Goal: Answer question/provide support

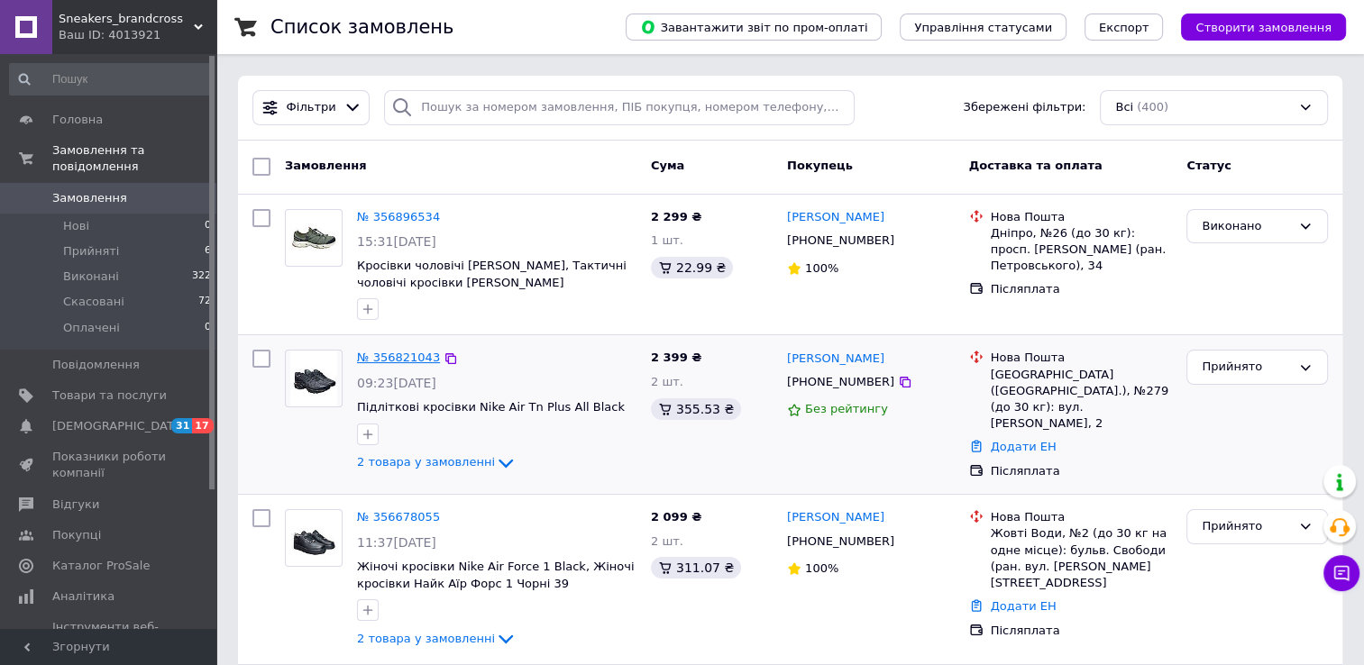
click at [374, 362] on link "№ 356821043" at bounding box center [398, 358] width 83 height 14
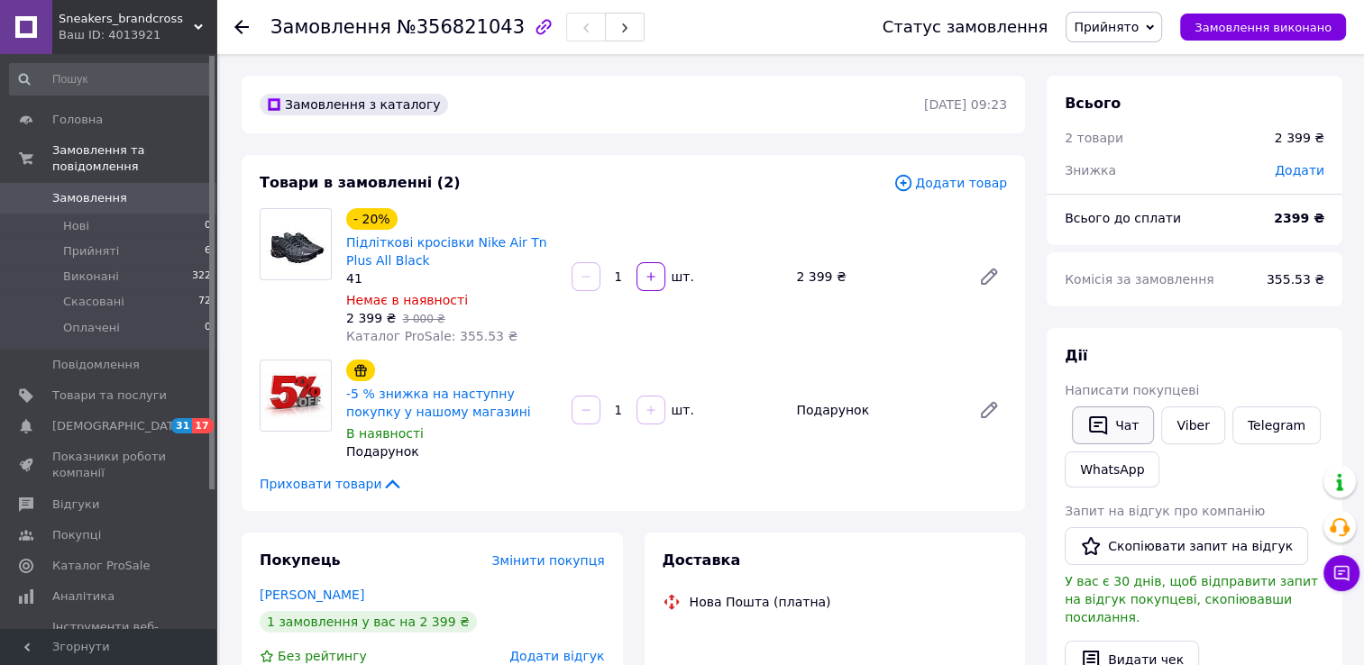
click at [1120, 429] on button "Чат" at bounding box center [1113, 426] width 82 height 38
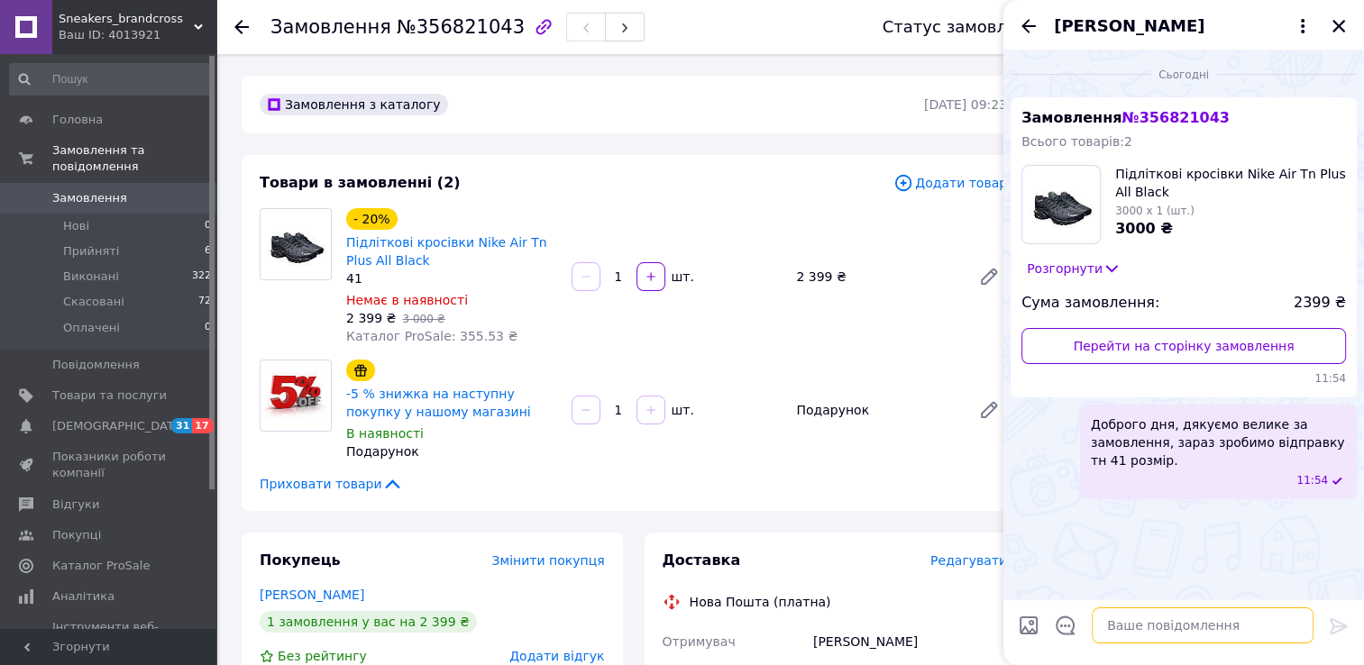
click at [1160, 626] on textarea at bounding box center [1203, 626] width 222 height 36
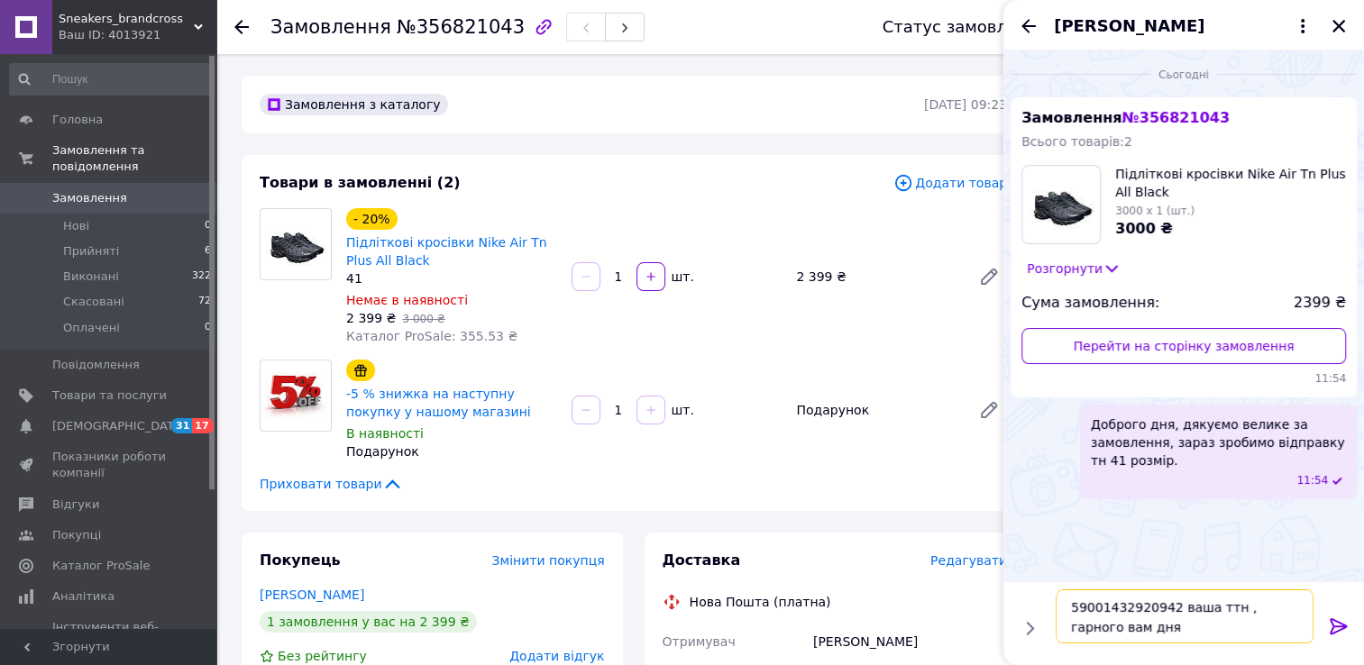
type textarea "59001432920942 ваша ттн , гарного вам дня"
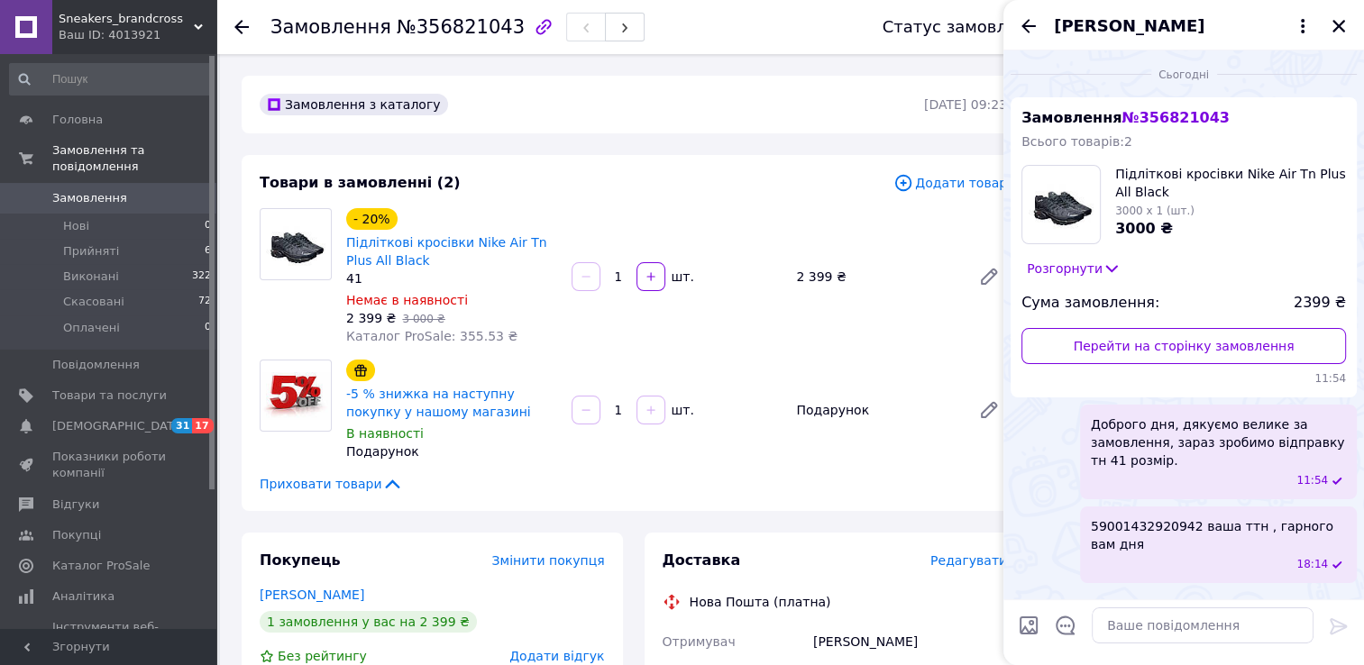
click at [120, 190] on span "Замовлення" at bounding box center [109, 198] width 114 height 16
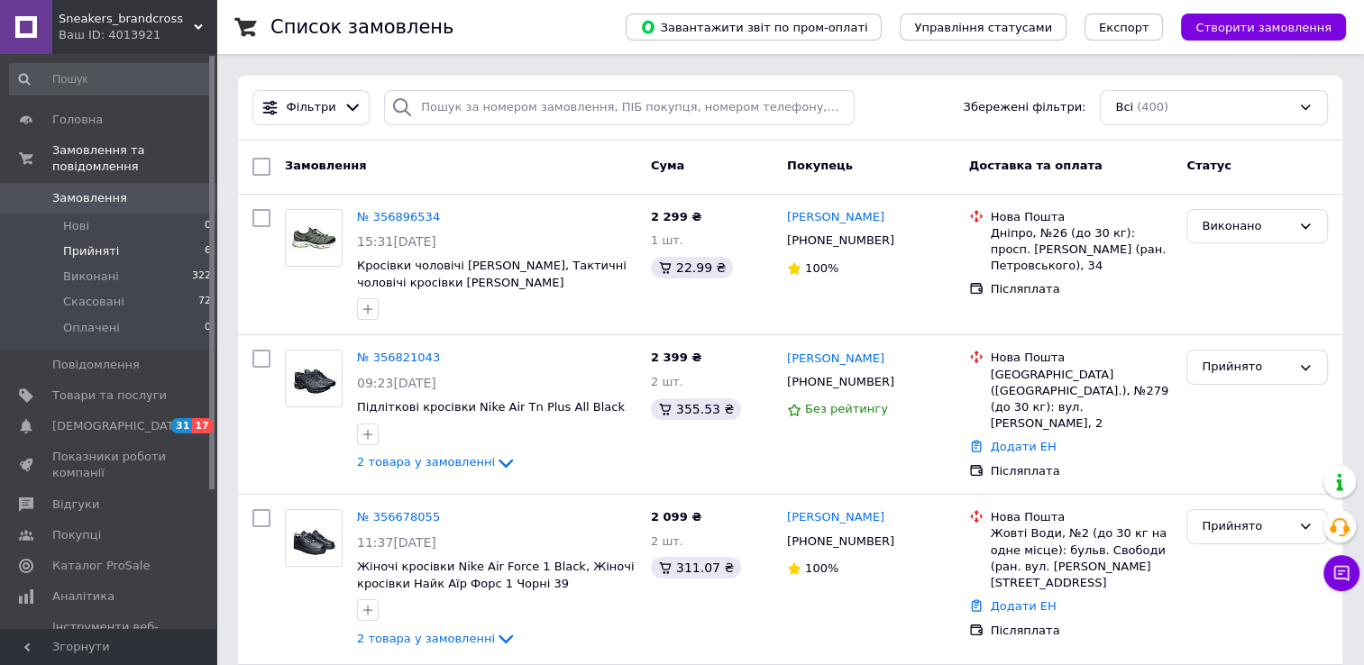
click at [98, 243] on span "Прийняті" at bounding box center [91, 251] width 56 height 16
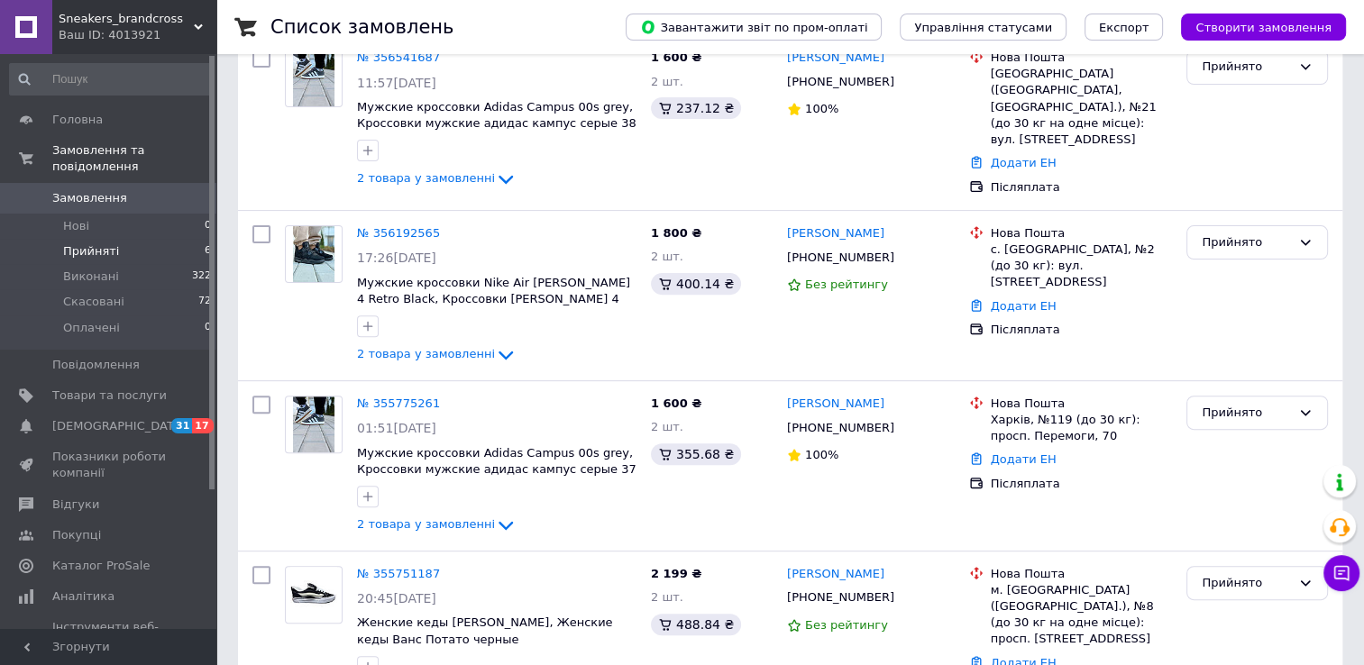
scroll to position [632, 0]
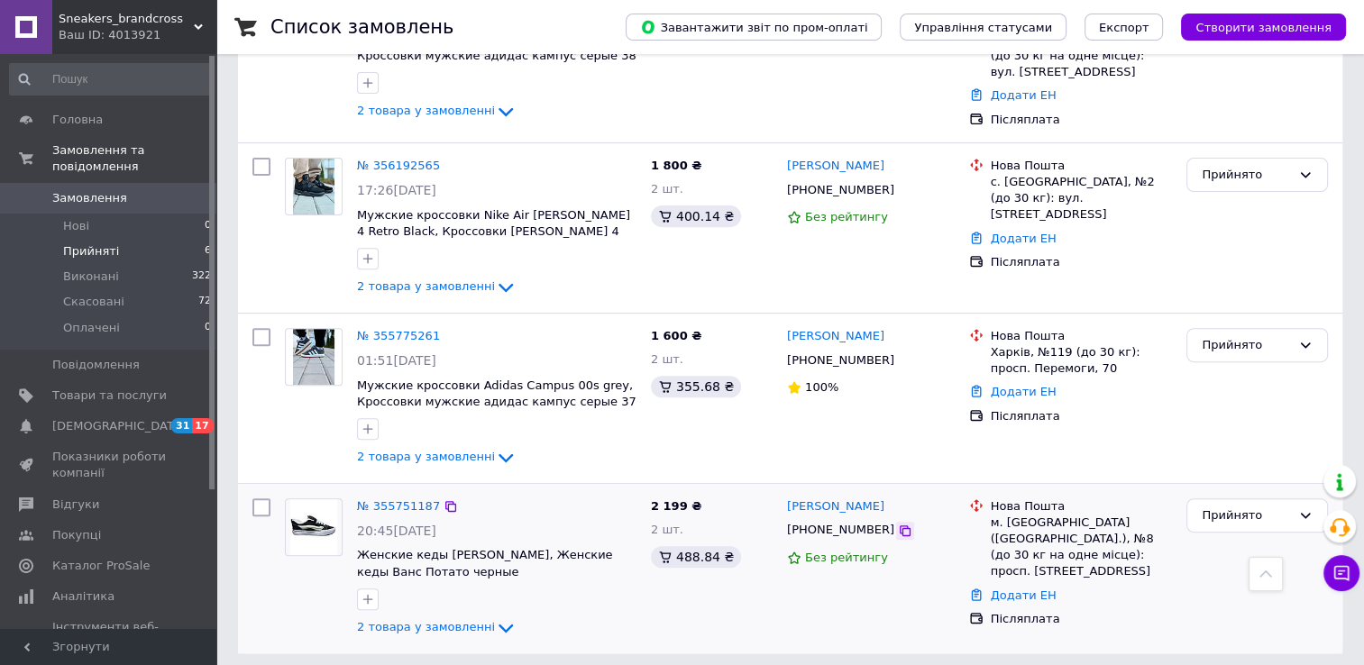
click at [898, 524] on icon at bounding box center [905, 531] width 14 height 14
